Goal: Task Accomplishment & Management: Manage account settings

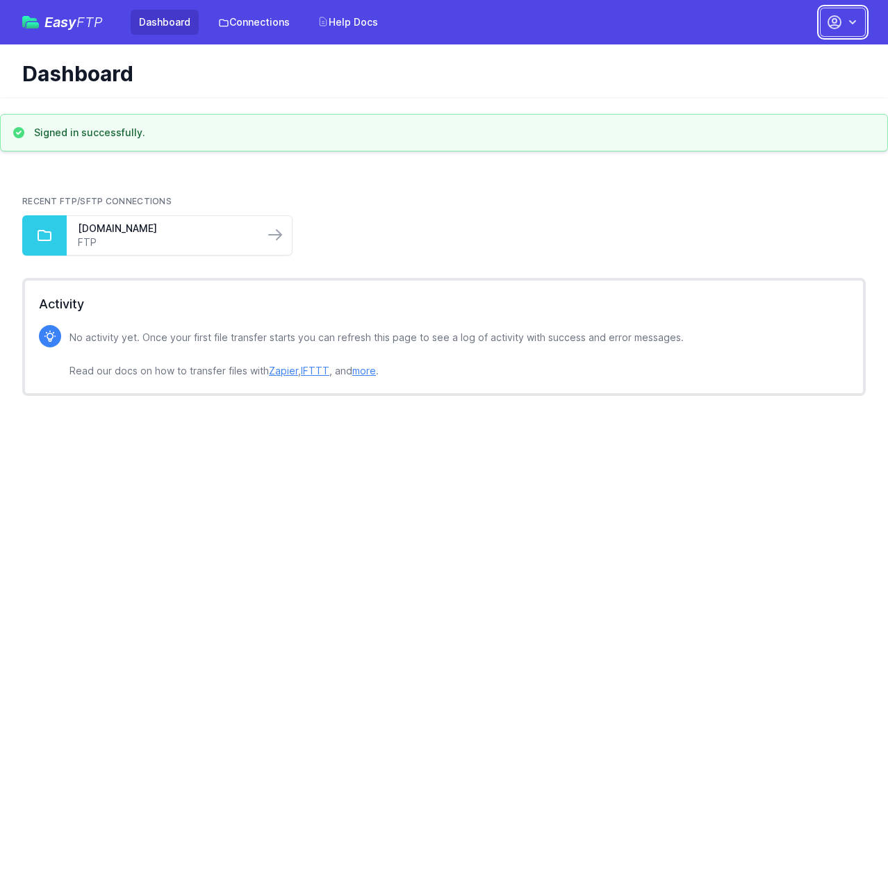
click at [845, 26] on button "button" at bounding box center [843, 22] width 46 height 29
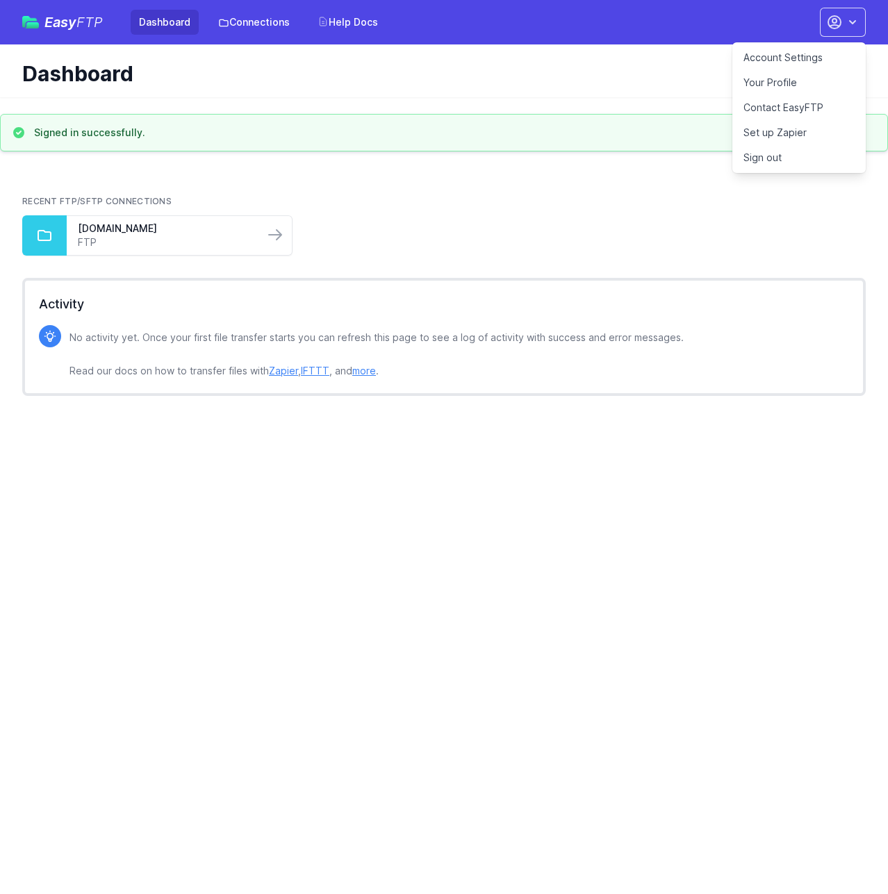
click at [784, 84] on link "Your Profile" at bounding box center [798, 82] width 133 height 25
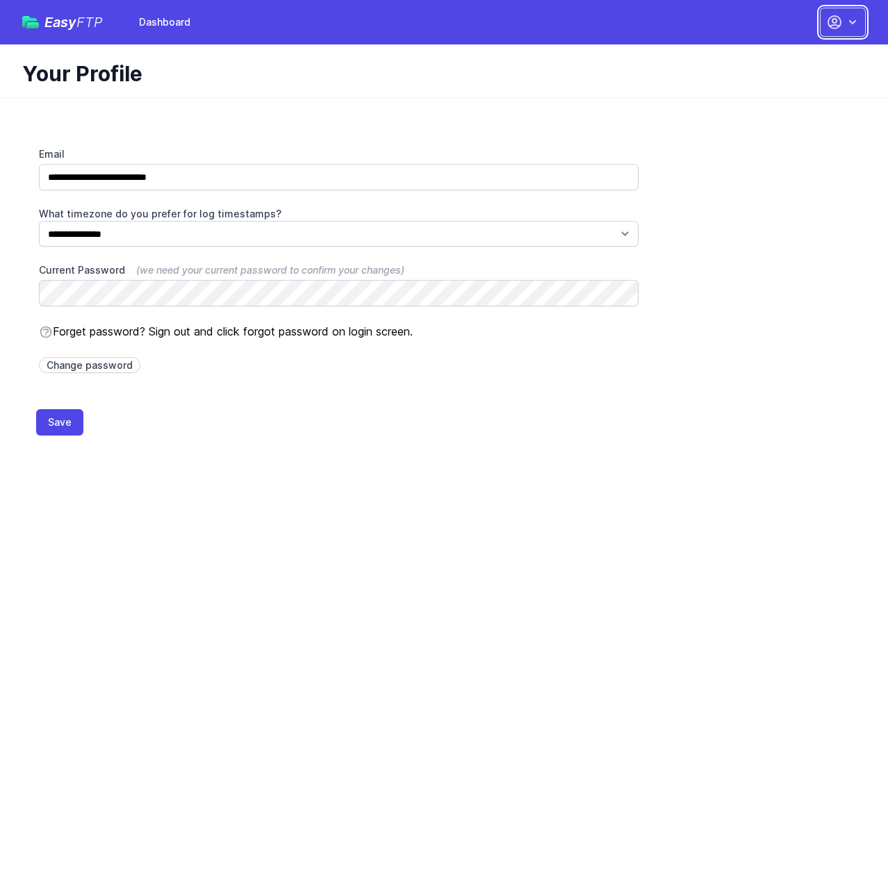
click at [829, 22] on icon "button" at bounding box center [834, 22] width 17 height 17
click at [769, 57] on link "Dashboard" at bounding box center [798, 57] width 133 height 25
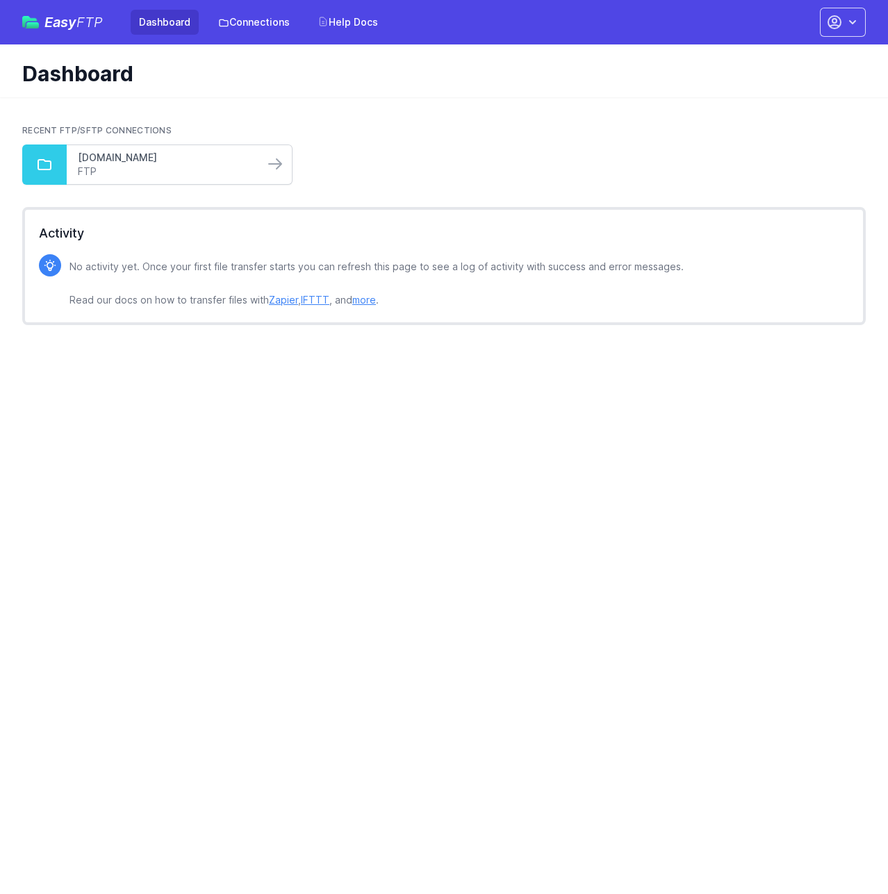
click at [94, 154] on link "exports.blueskyinteractive.co.uk" at bounding box center [165, 158] width 175 height 14
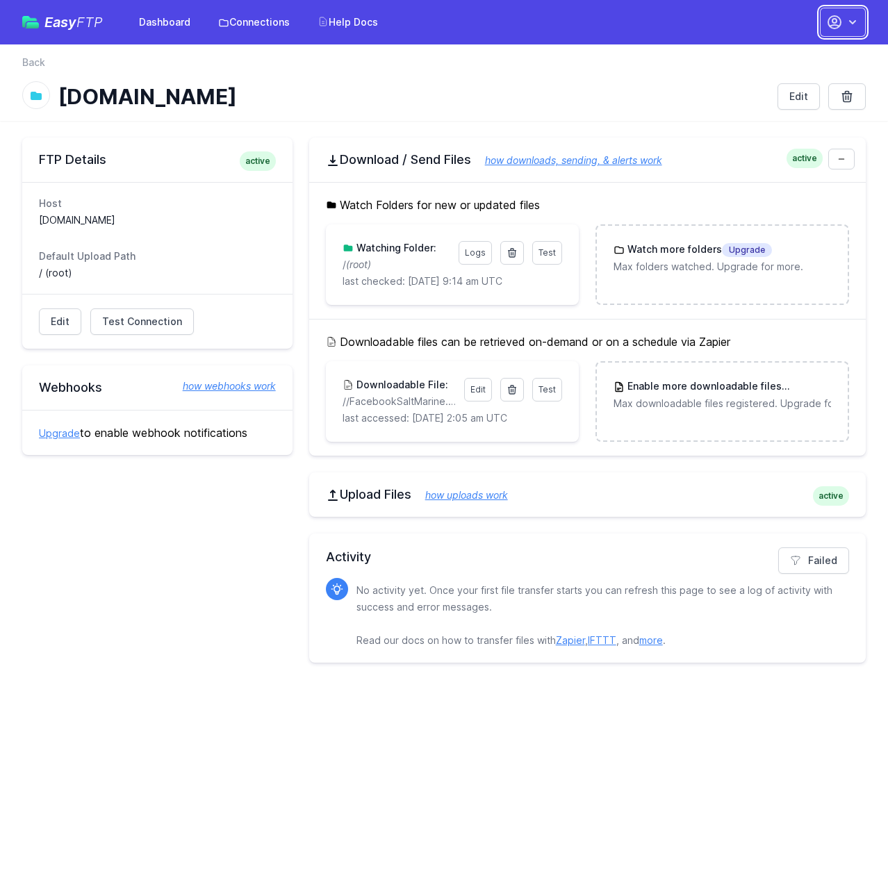
click at [840, 27] on icon "button" at bounding box center [834, 22] width 17 height 17
click at [803, 58] on link "Account Settings" at bounding box center [798, 57] width 133 height 25
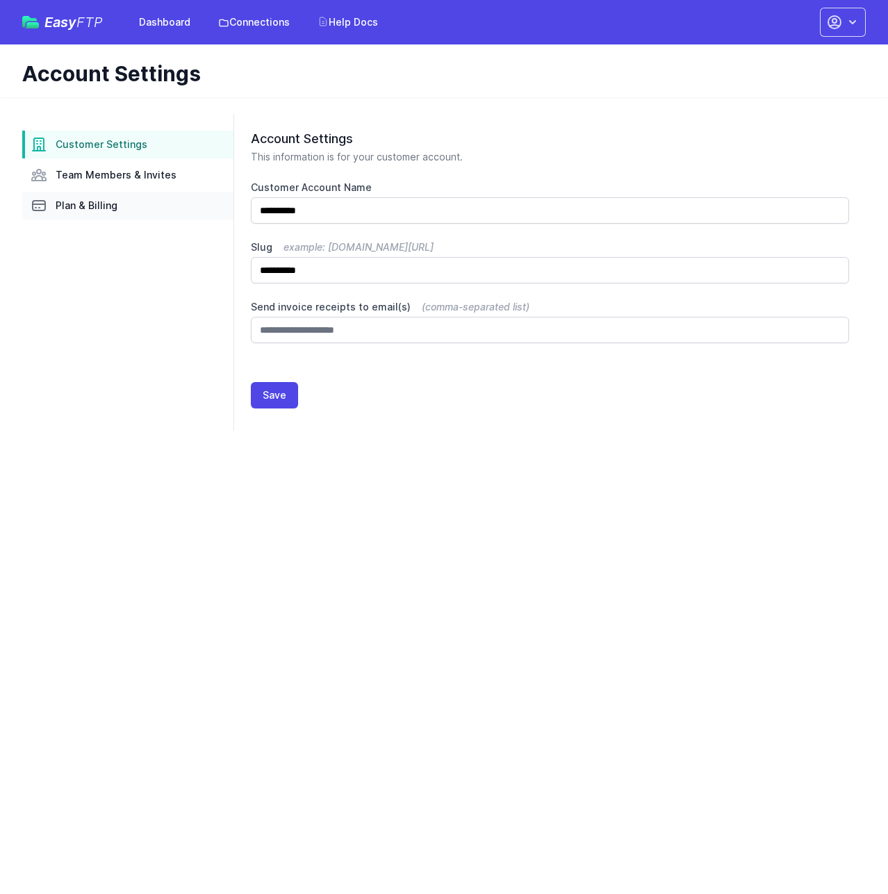
click at [85, 209] on span "Plan & Billing" at bounding box center [87, 206] width 62 height 14
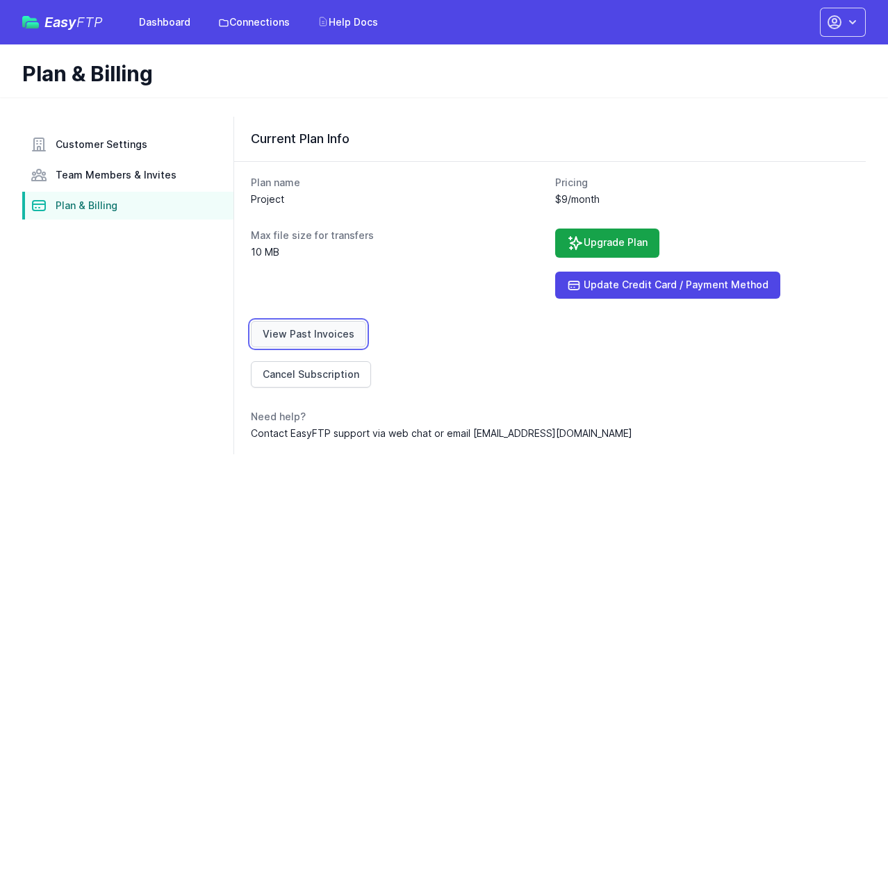
click at [273, 329] on link "View Past Invoices" at bounding box center [308, 334] width 115 height 26
